Goal: Task Accomplishment & Management: Manage account settings

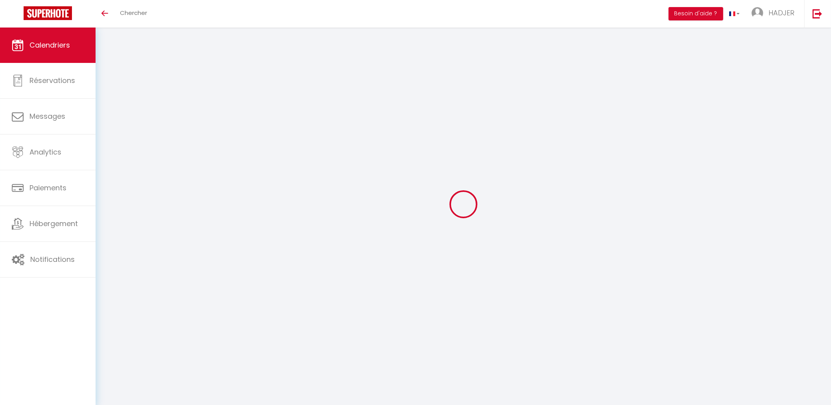
select select
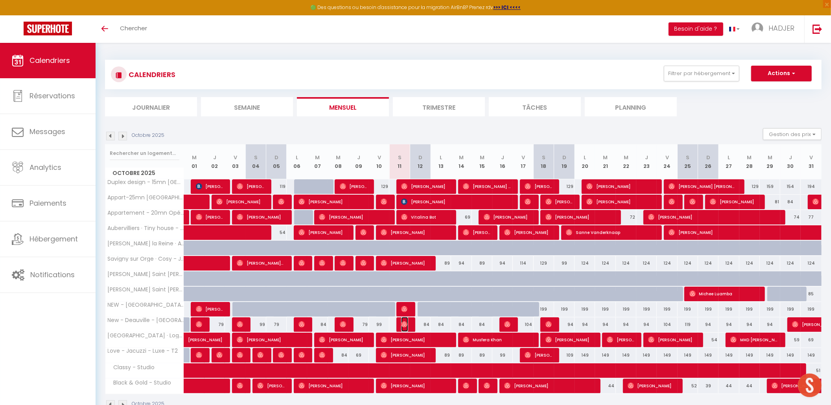
click at [403, 328] on img at bounding box center [404, 324] width 6 height 6
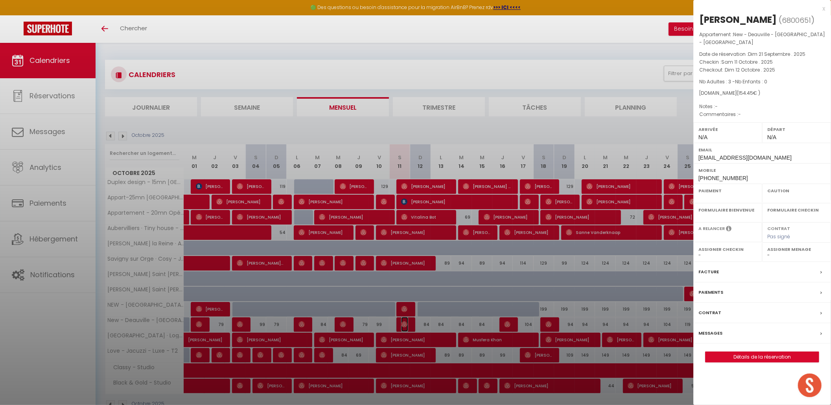
select select "OK"
select select "0"
select select "1"
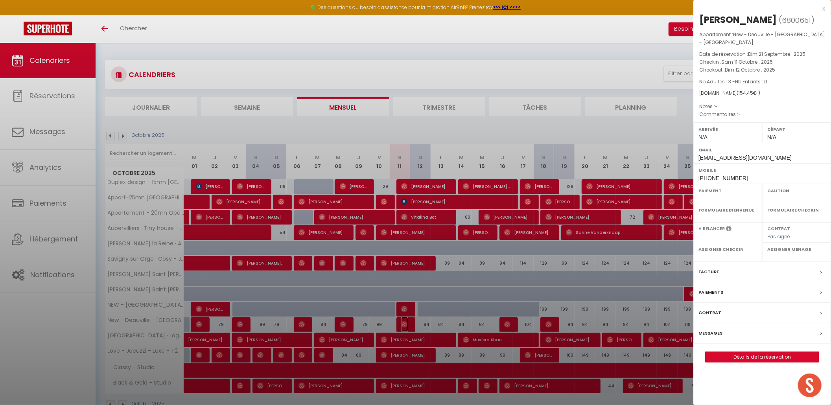
select select
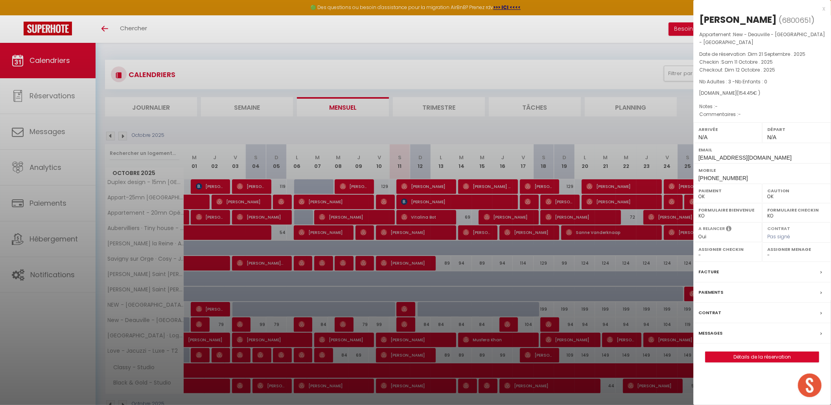
click at [824, 8] on div "x" at bounding box center [759, 8] width 132 height 9
